Goal: Information Seeking & Learning: Learn about a topic

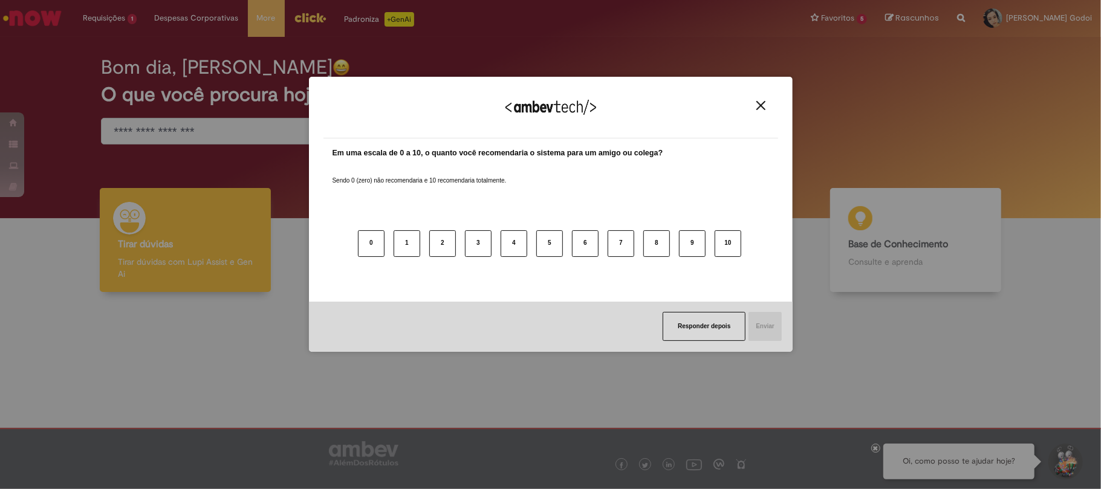
click at [757, 107] on img "Close" at bounding box center [760, 105] width 9 height 9
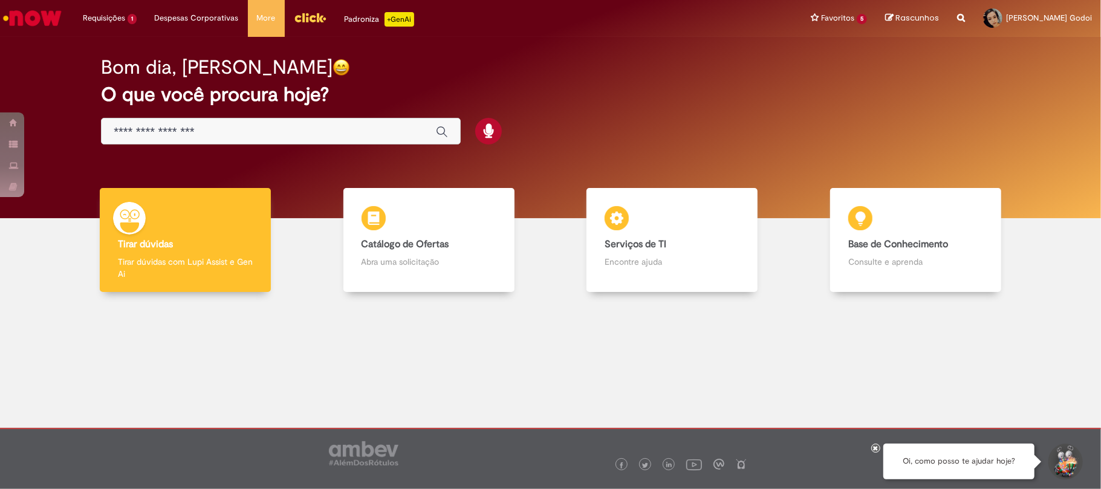
click at [271, 127] on input "Basta digitar aqui" at bounding box center [269, 132] width 310 height 14
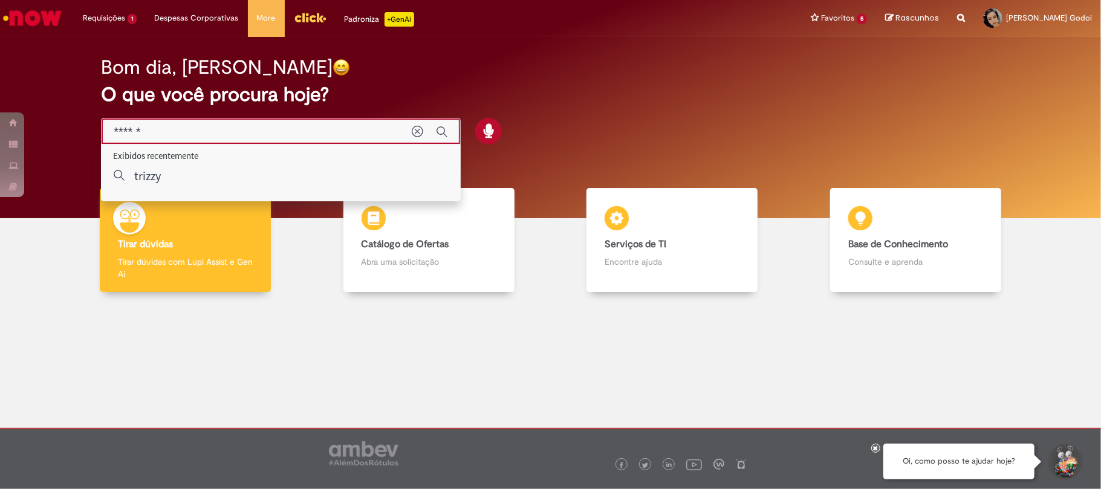
type input "******"
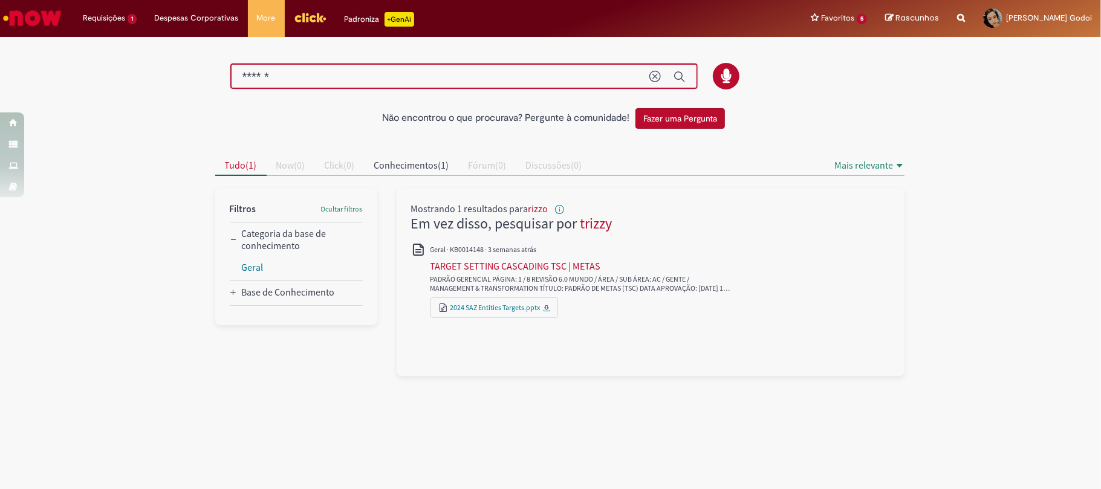
drag, startPoint x: 278, startPoint y: 76, endPoint x: 210, endPoint y: 66, distance: 68.4
click at [210, 66] on div at bounding box center [559, 76] width 707 height 27
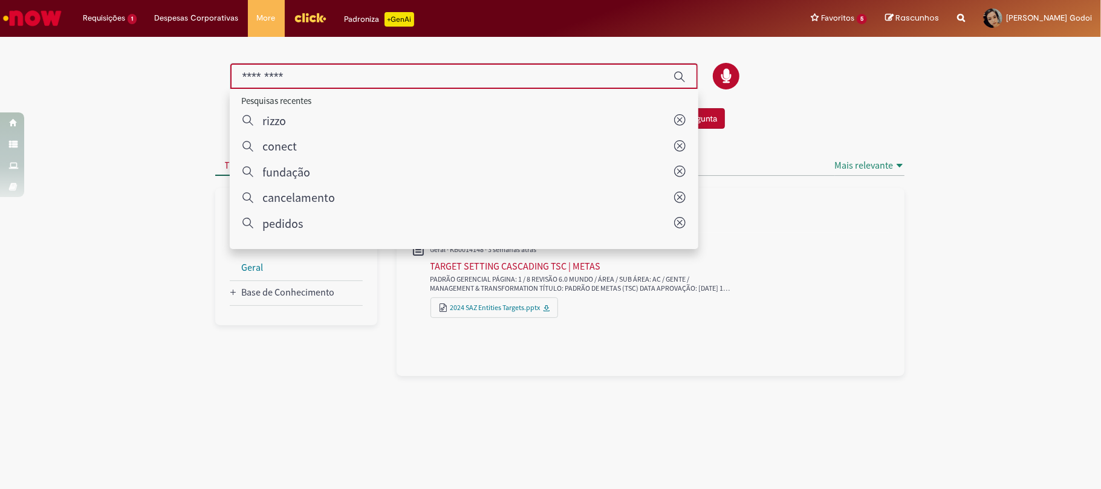
click at [856, 91] on div at bounding box center [559, 78] width 707 height 30
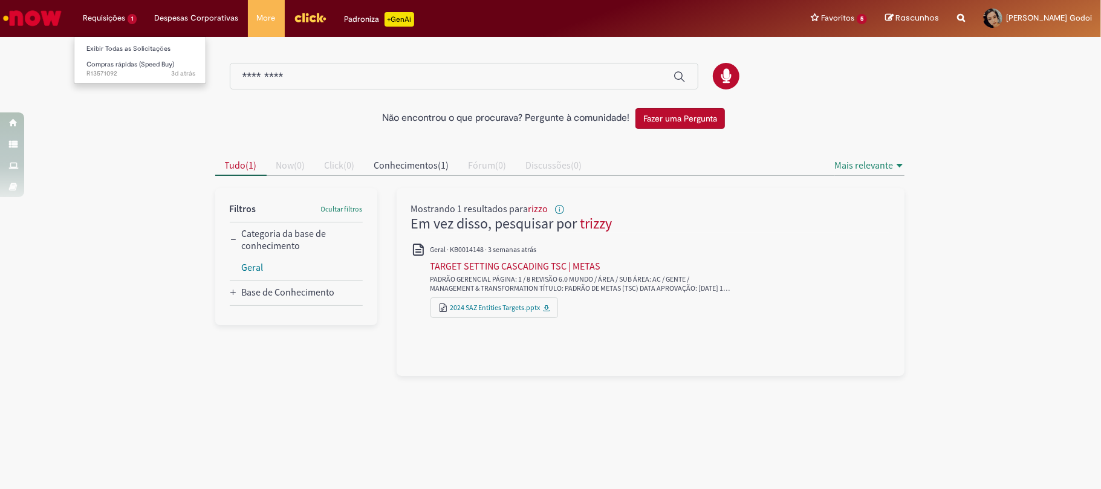
click at [88, 15] on li "Requisições 1 Exibir Todas as Solicitações Compras rápidas (Speed Buy) 3d atrás…" at bounding box center [110, 18] width 72 height 36
click at [304, 17] on img "Menu Cabeçalho" at bounding box center [310, 17] width 33 height 18
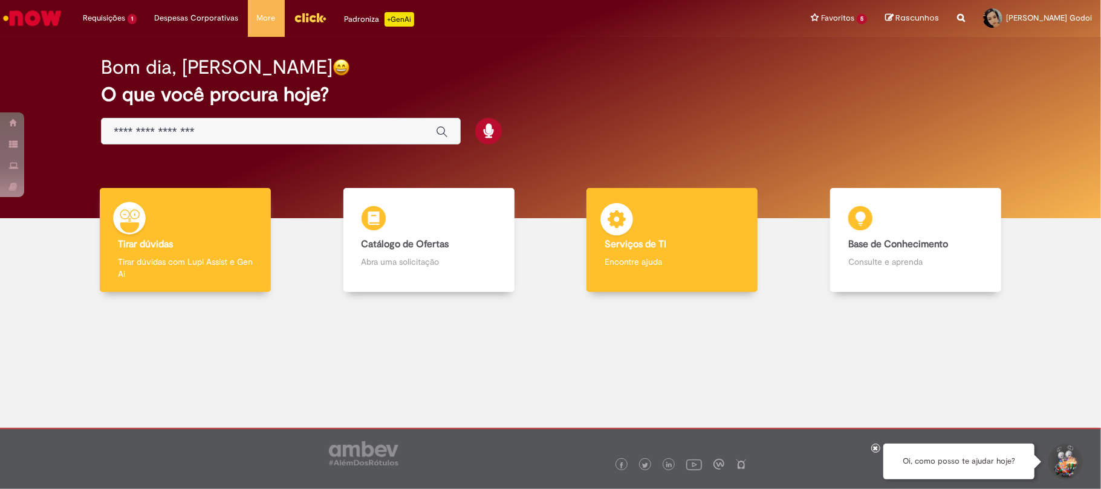
click at [655, 229] on div "Serviços de TI Serviços de TI Encontre ajuda" at bounding box center [671, 240] width 171 height 105
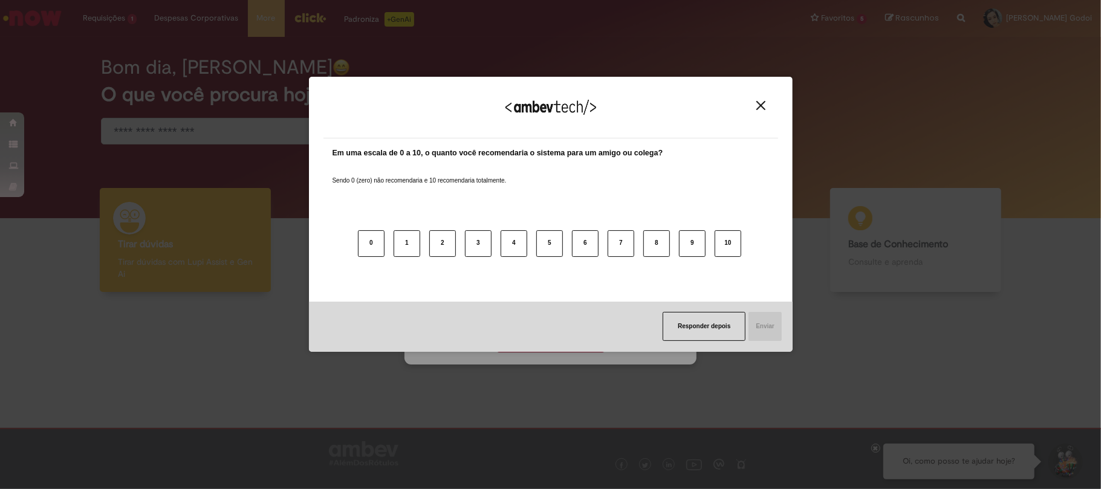
click at [554, 336] on div "Responder depois Enviar" at bounding box center [551, 327] width 484 height 50
click at [762, 103] on img "Close" at bounding box center [760, 105] width 9 height 9
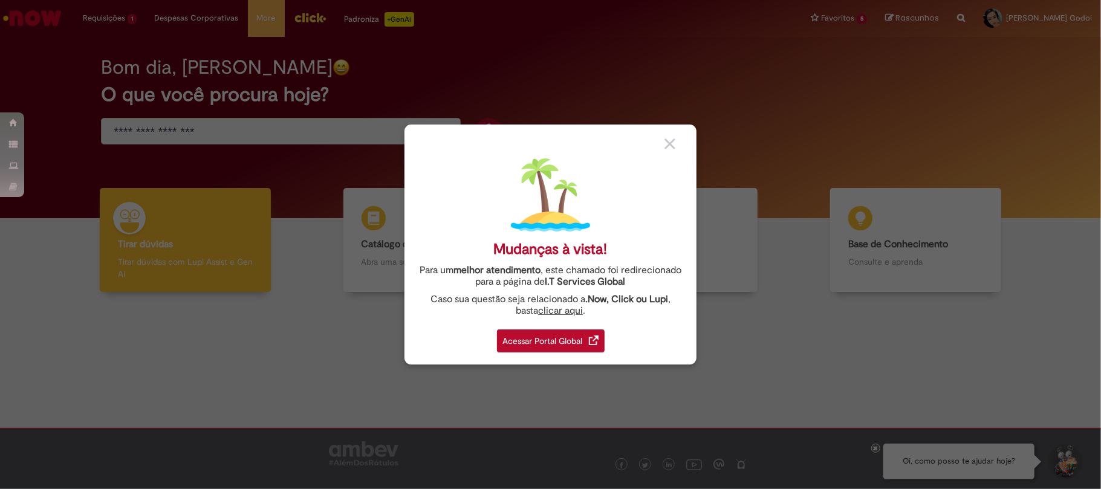
click at [552, 343] on div "Acessar Portal Global" at bounding box center [551, 341] width 108 height 23
